Goal: Navigation & Orientation: Find specific page/section

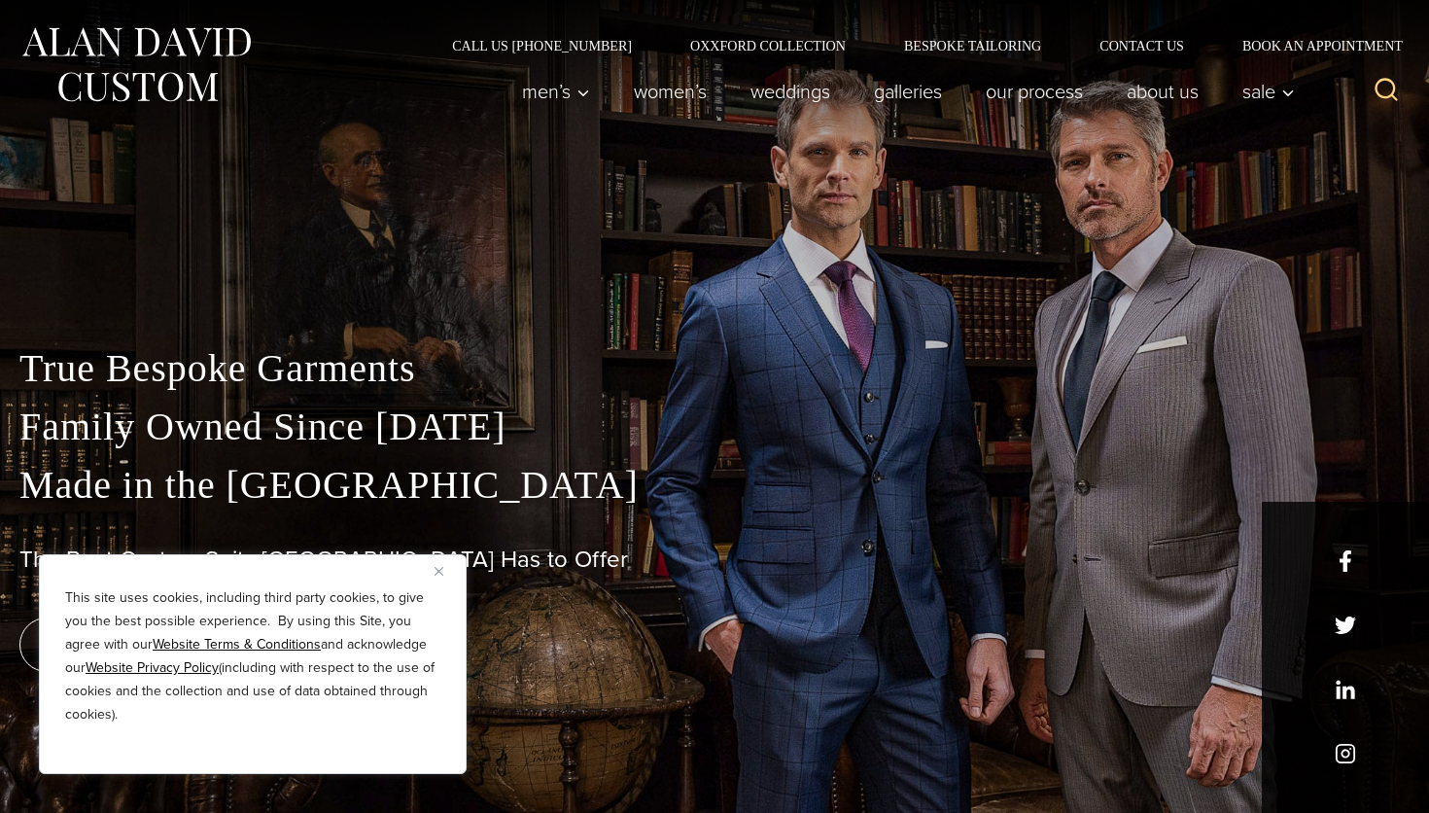
click at [434, 571] on img "Close" at bounding box center [438, 571] width 9 height 9
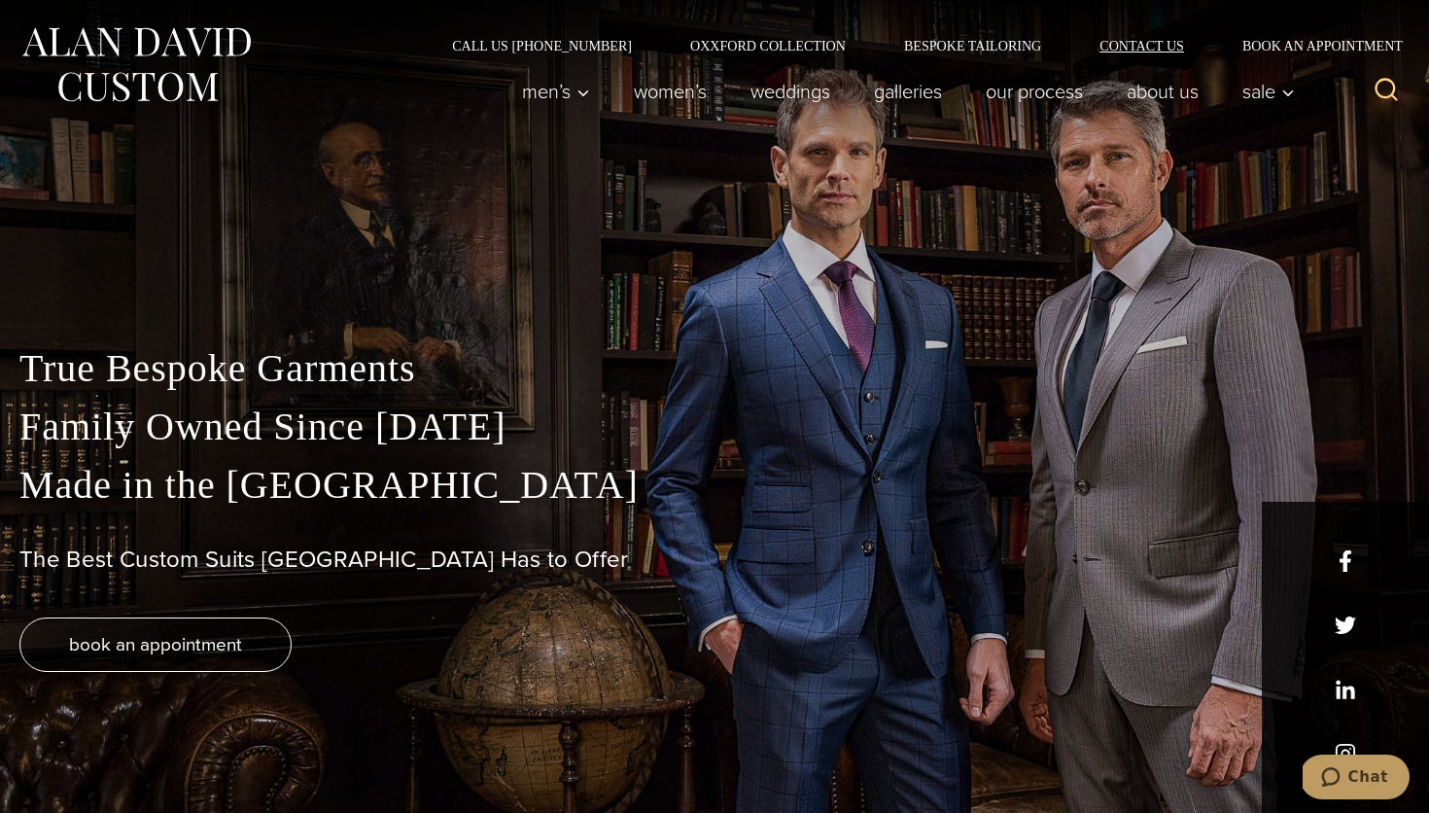
click at [1163, 52] on link "Contact Us" at bounding box center [1141, 46] width 143 height 14
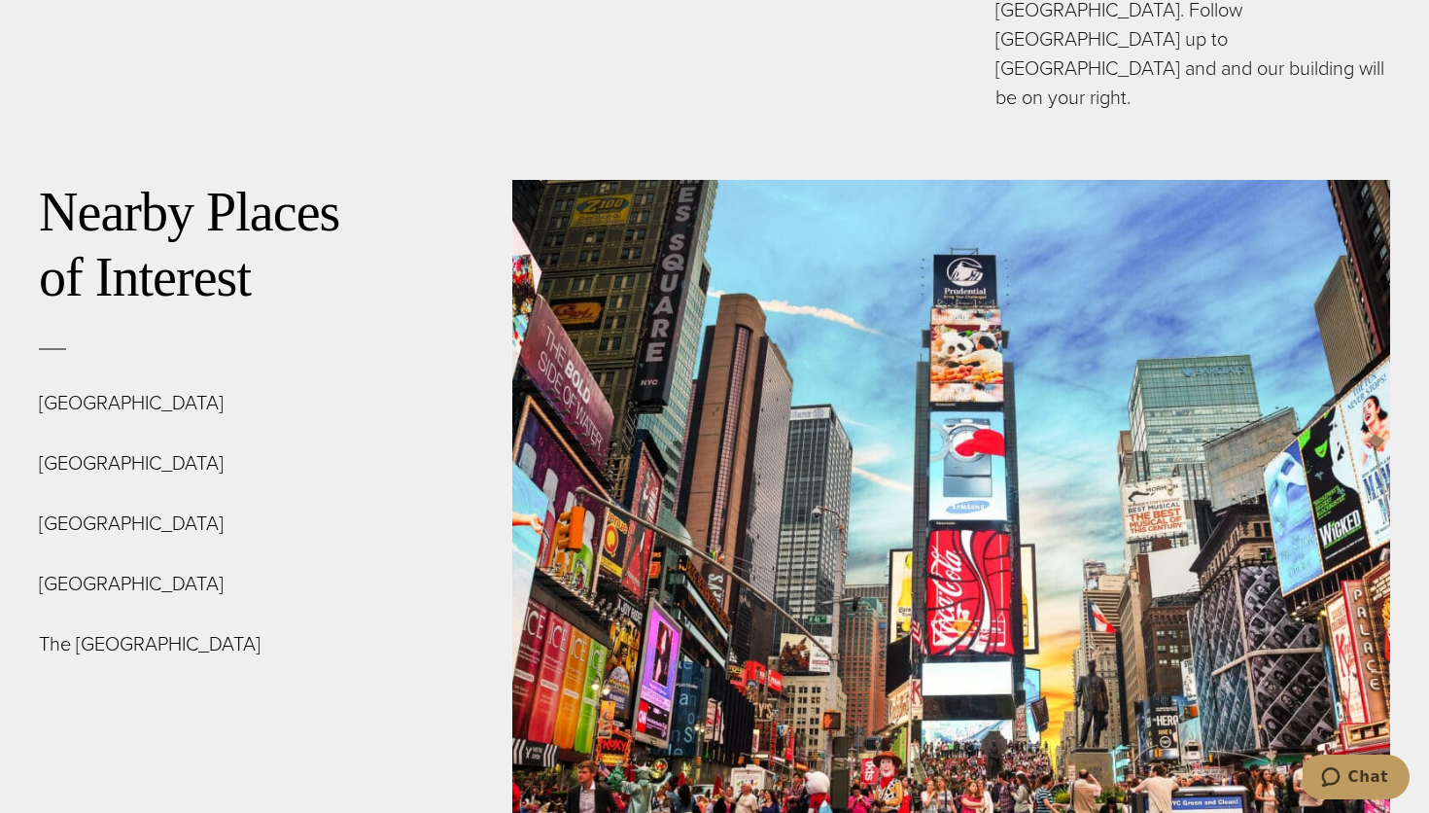
scroll to position [6984, 0]
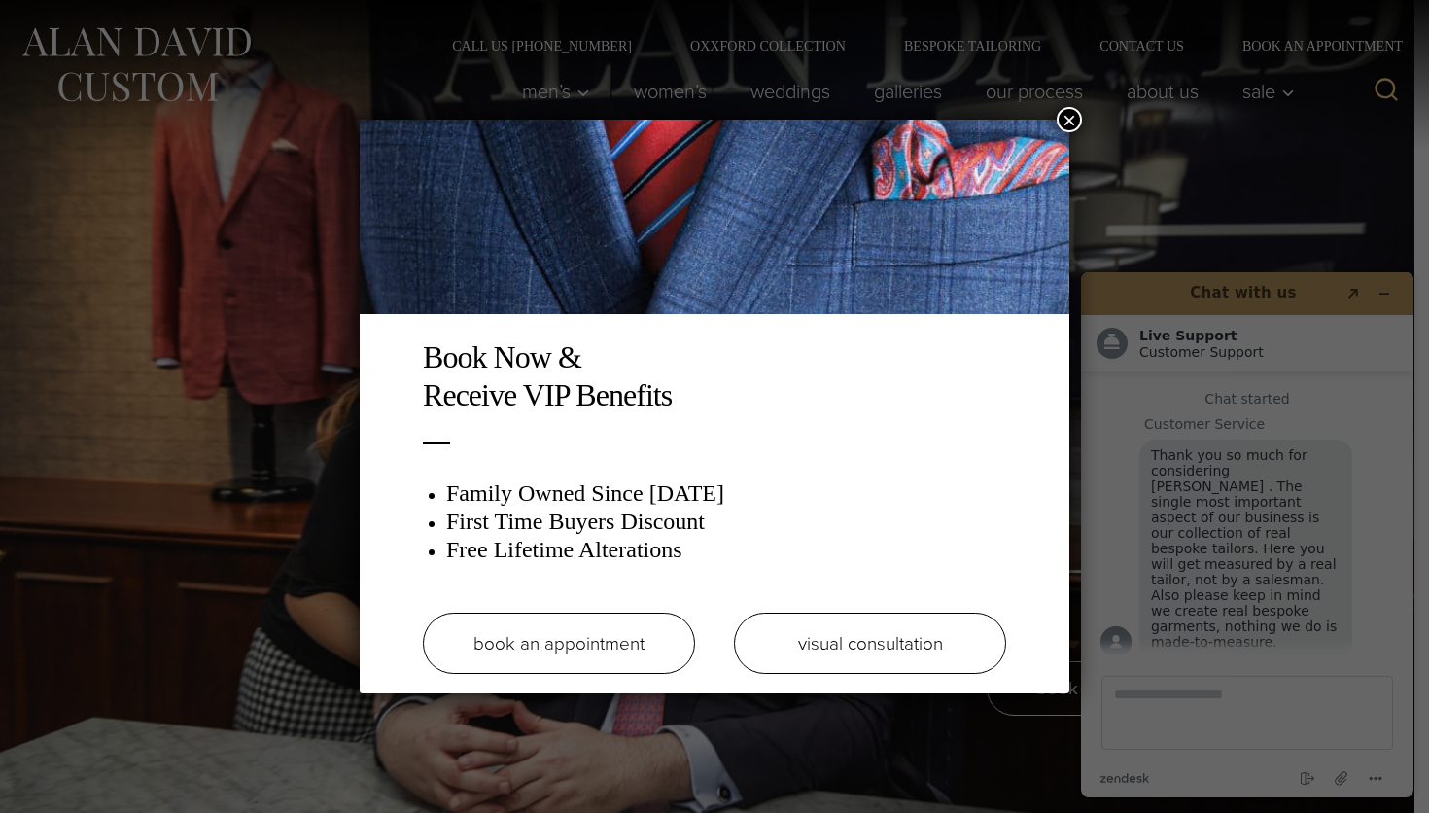
click at [658, 646] on link "book an appointment" at bounding box center [559, 642] width 272 height 61
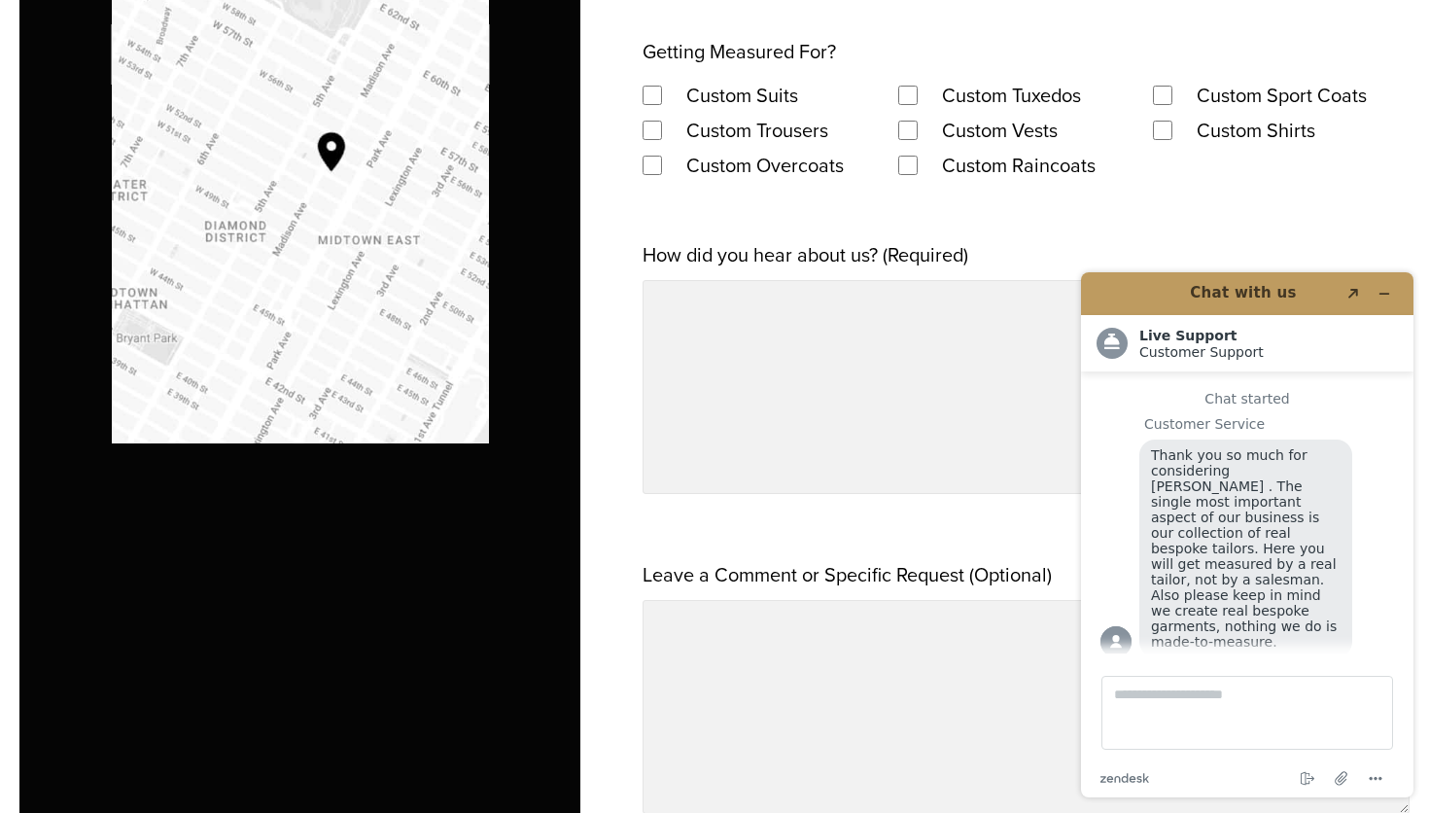
scroll to position [1819, 0]
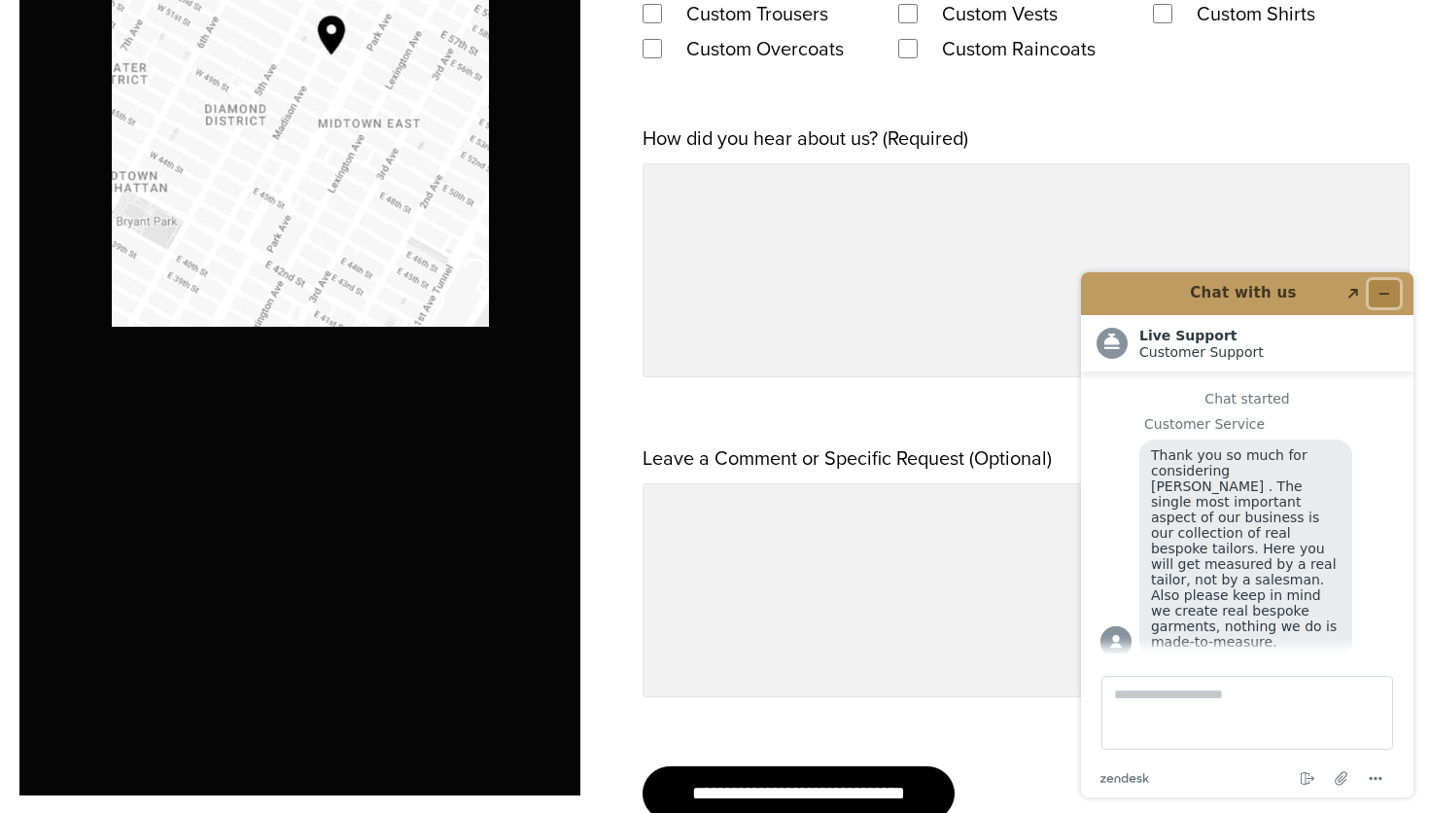
click at [1381, 296] on icon "Minimize widget" at bounding box center [1384, 294] width 14 height 14
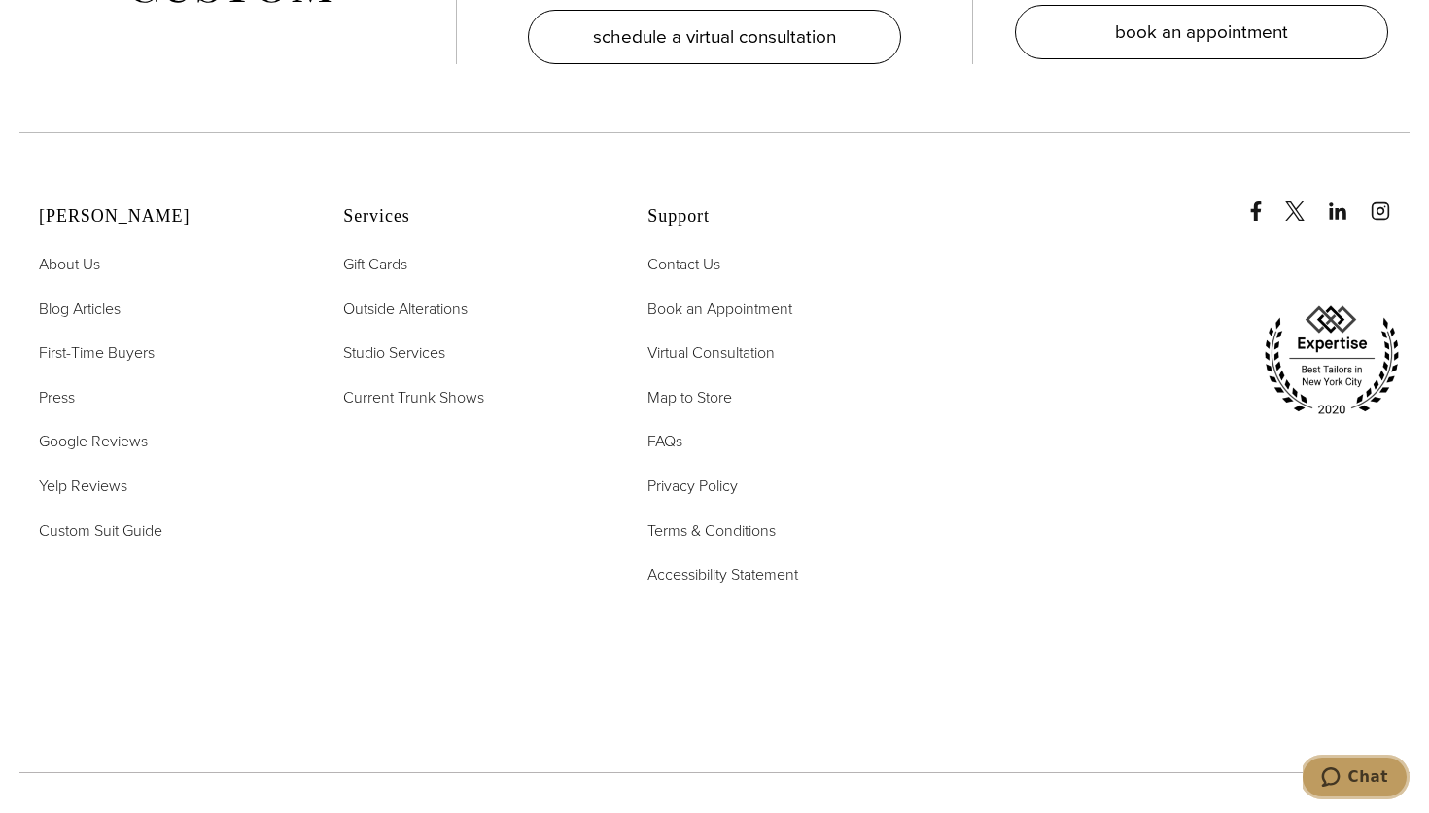
scroll to position [4234, 0]
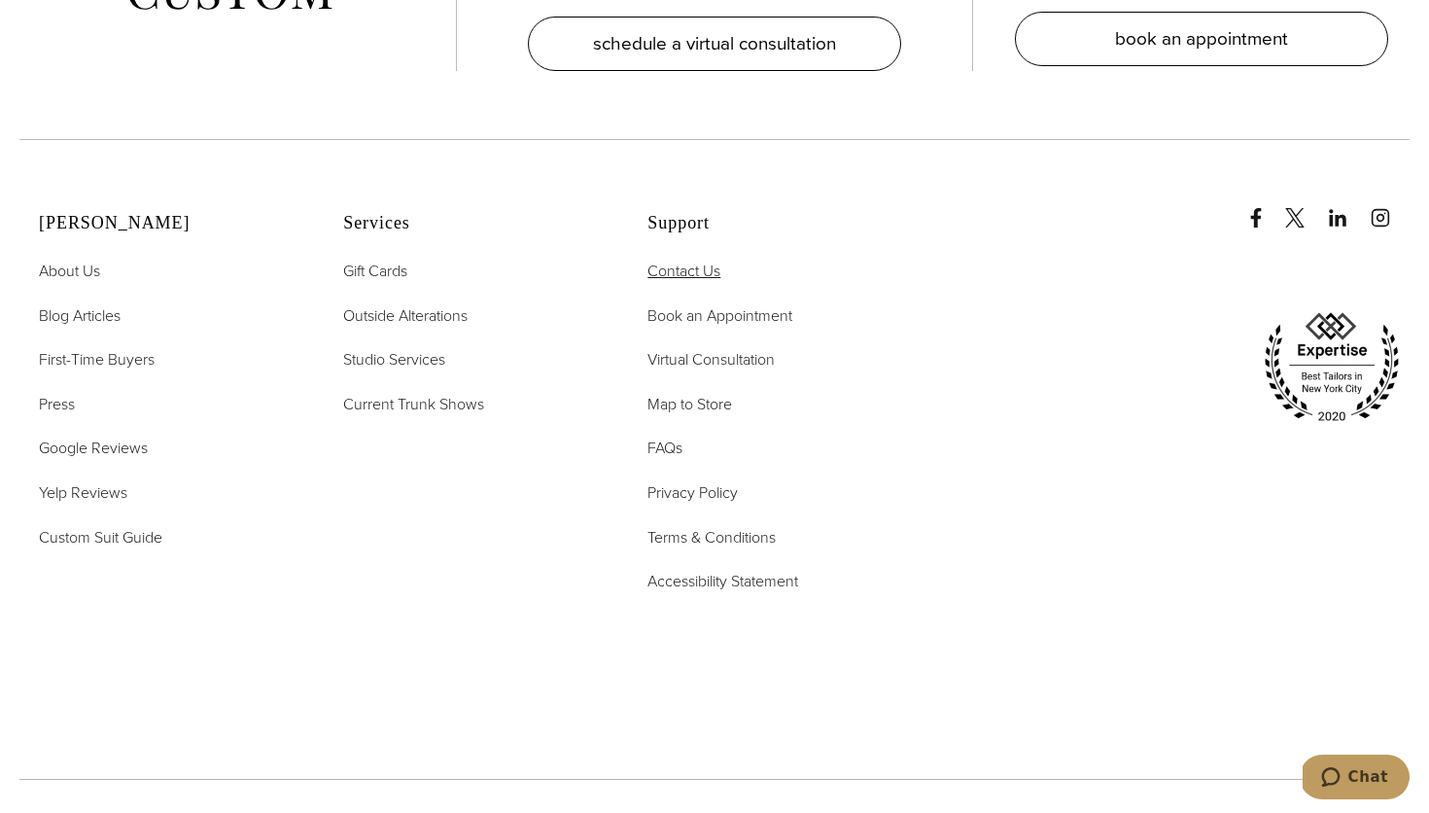
click at [694, 260] on span "Contact Us" at bounding box center [683, 271] width 73 height 22
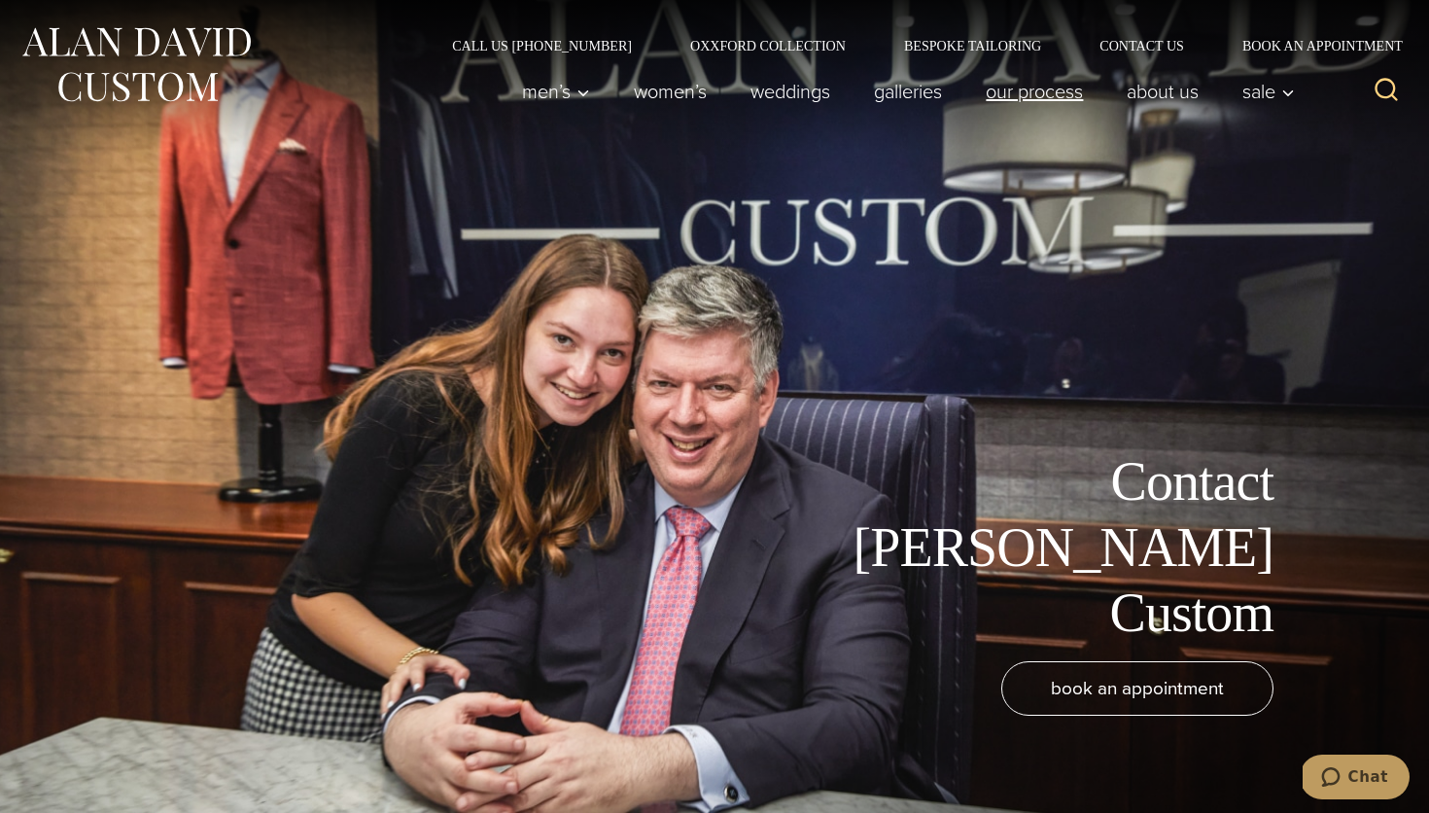
click at [1043, 98] on link "Our Process" at bounding box center [1034, 91] width 141 height 39
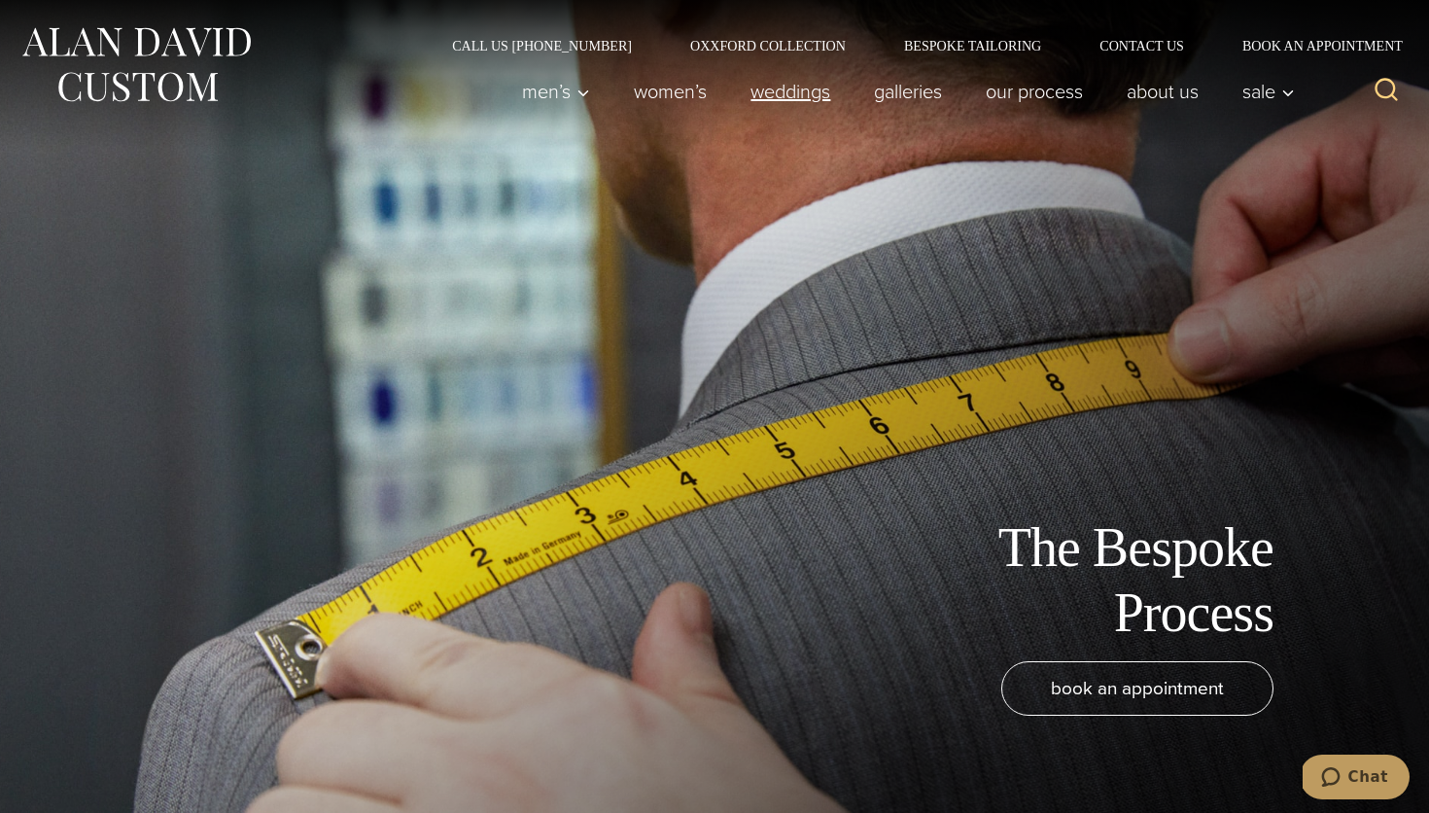
click at [819, 90] on link "weddings" at bounding box center [790, 91] width 123 height 39
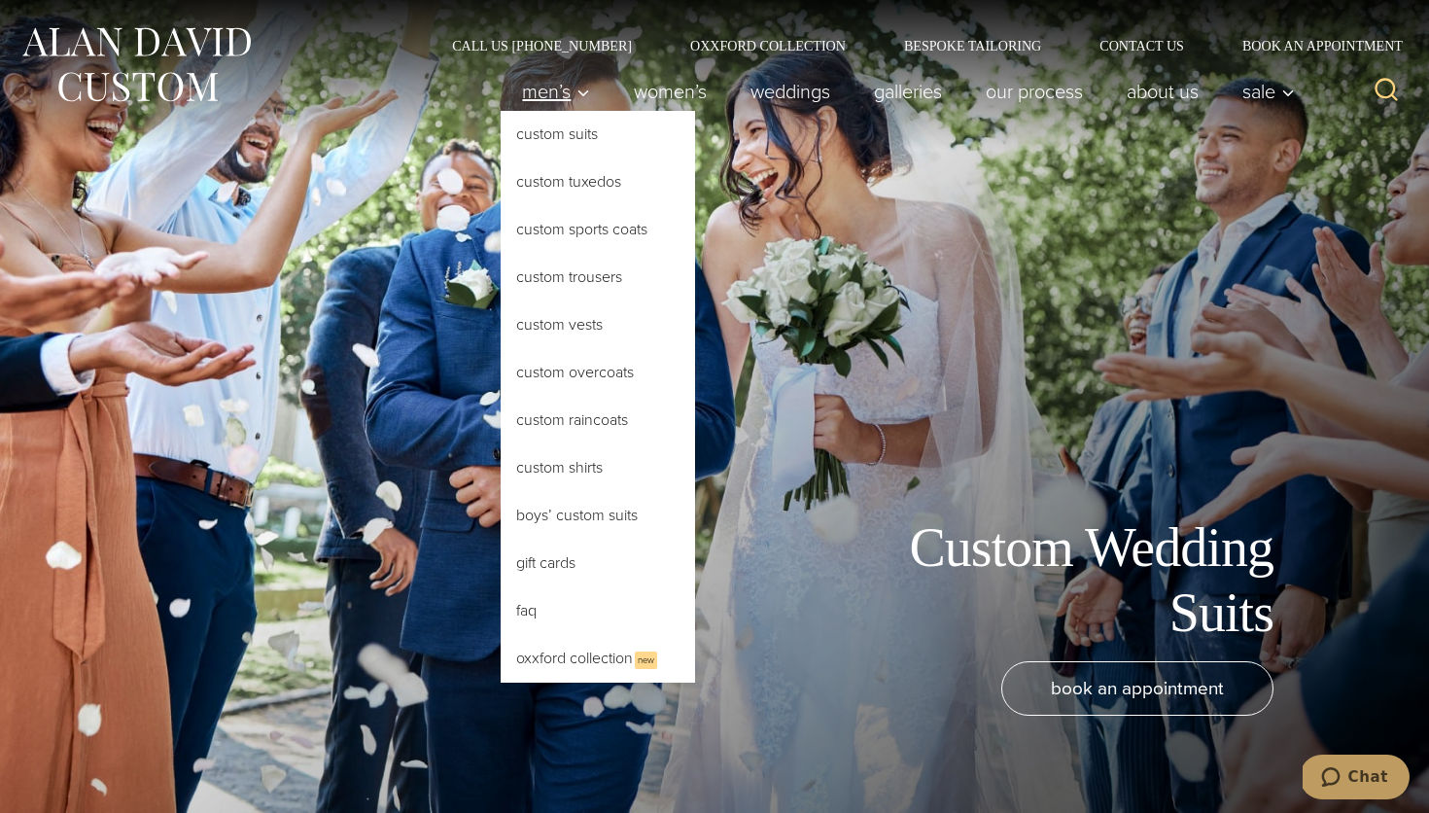
click at [557, 100] on span "Men’s" at bounding box center [556, 91] width 68 height 19
click at [544, 612] on link "FAQ" at bounding box center [598, 610] width 194 height 47
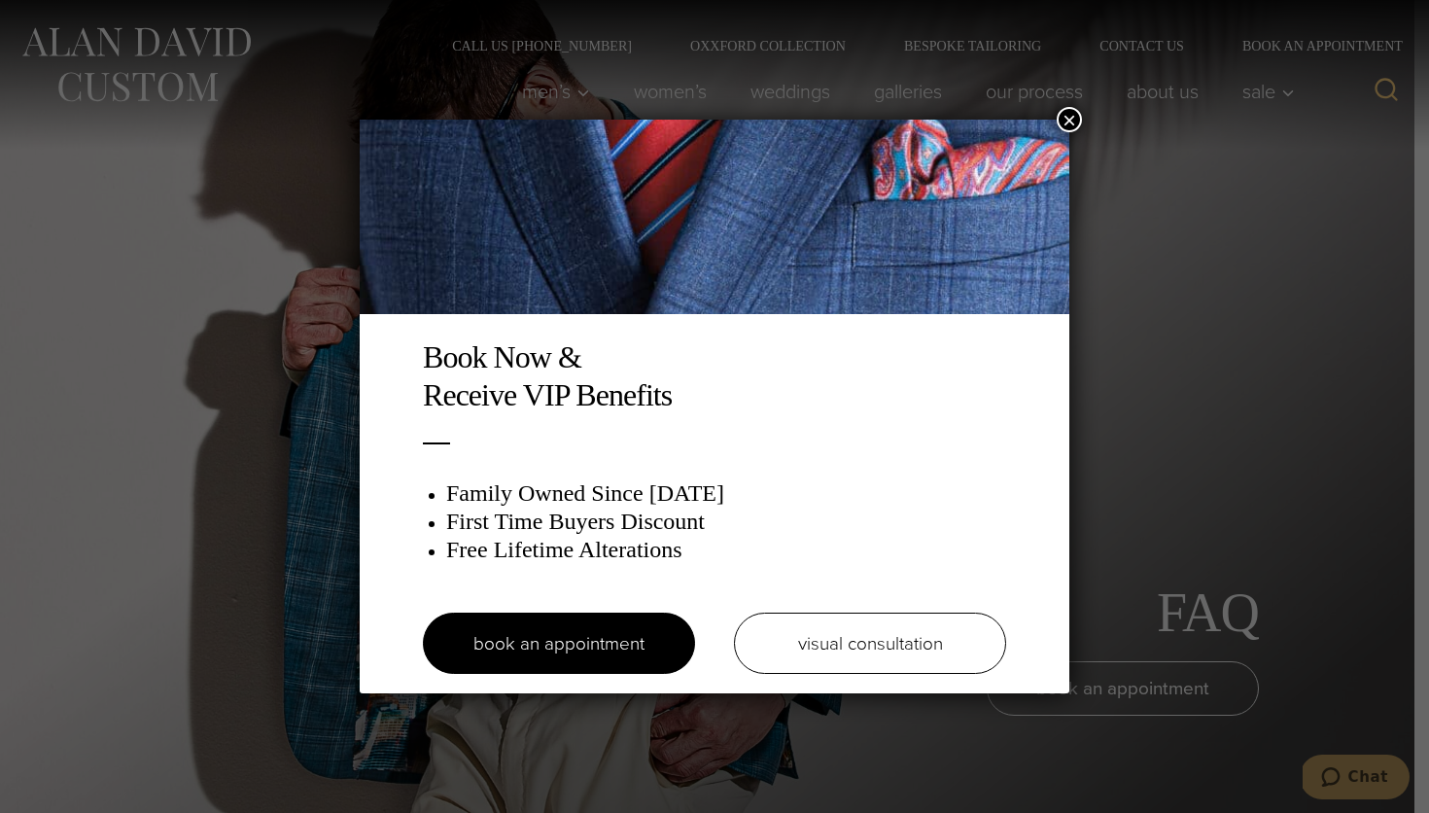
click at [1075, 123] on button "×" at bounding box center [1069, 119] width 25 height 25
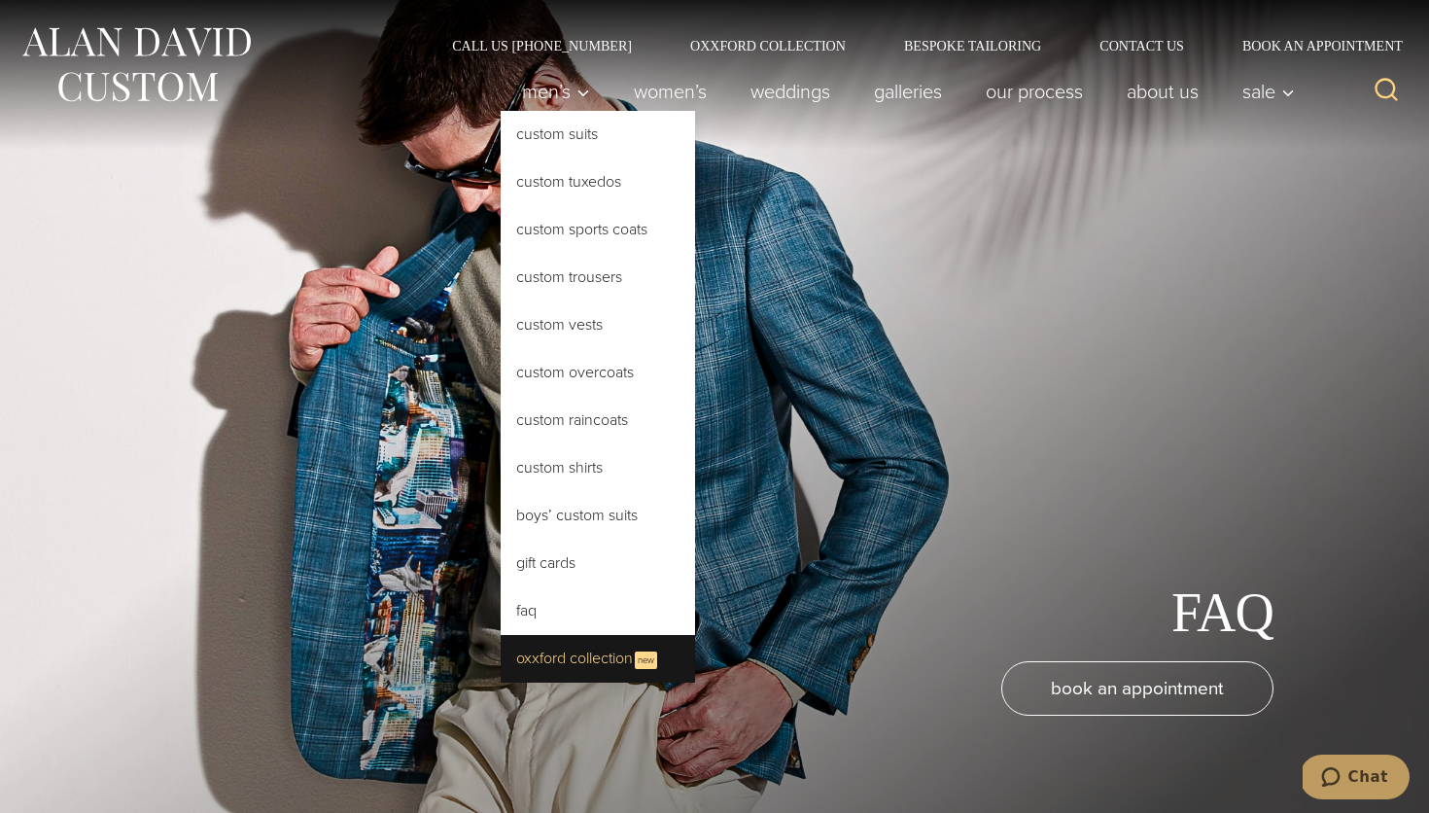
click at [560, 651] on link "Oxxford Collection New" at bounding box center [598, 659] width 194 height 48
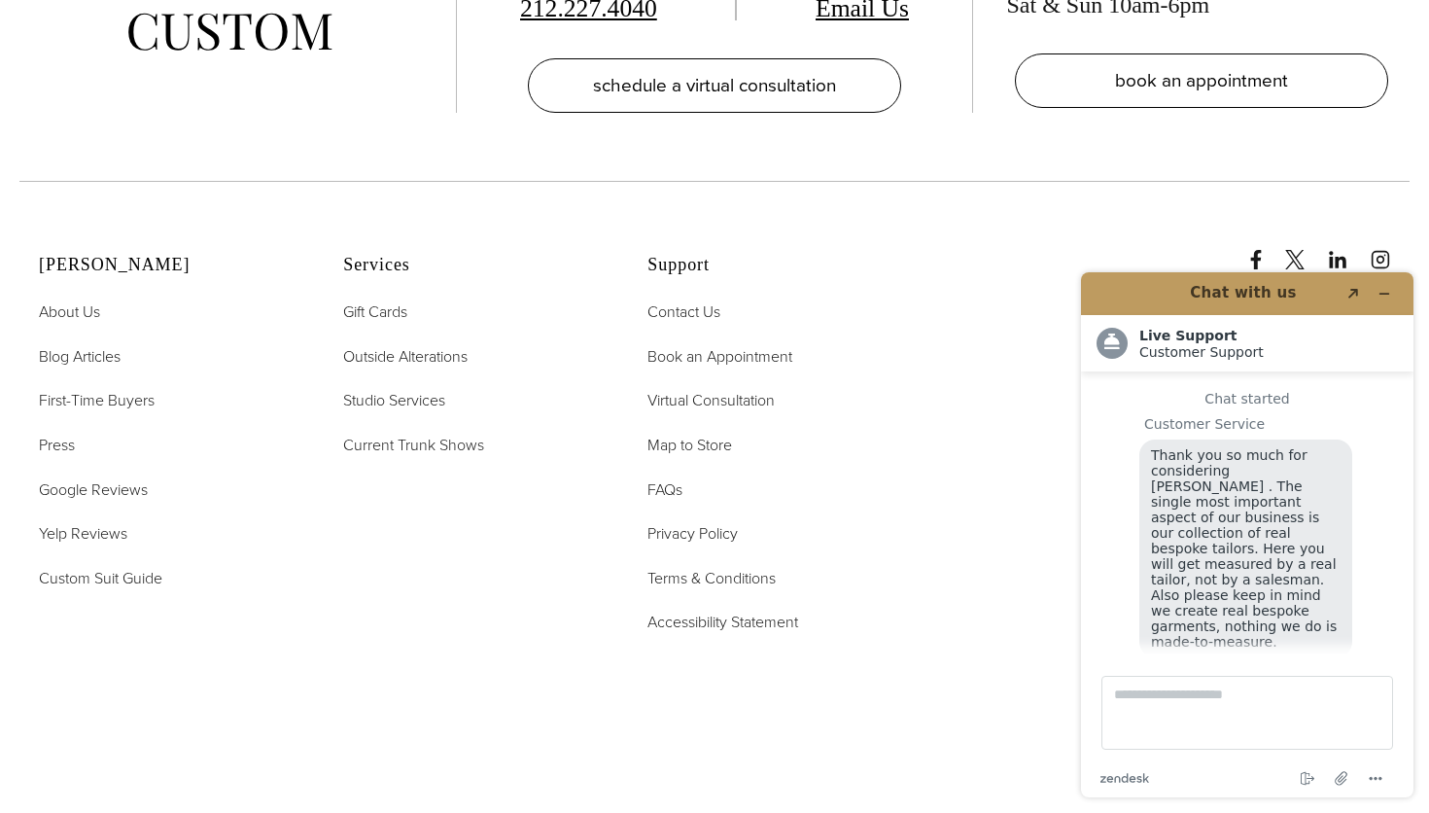
scroll to position [20, 0]
